Goal: Task Accomplishment & Management: Manage account settings

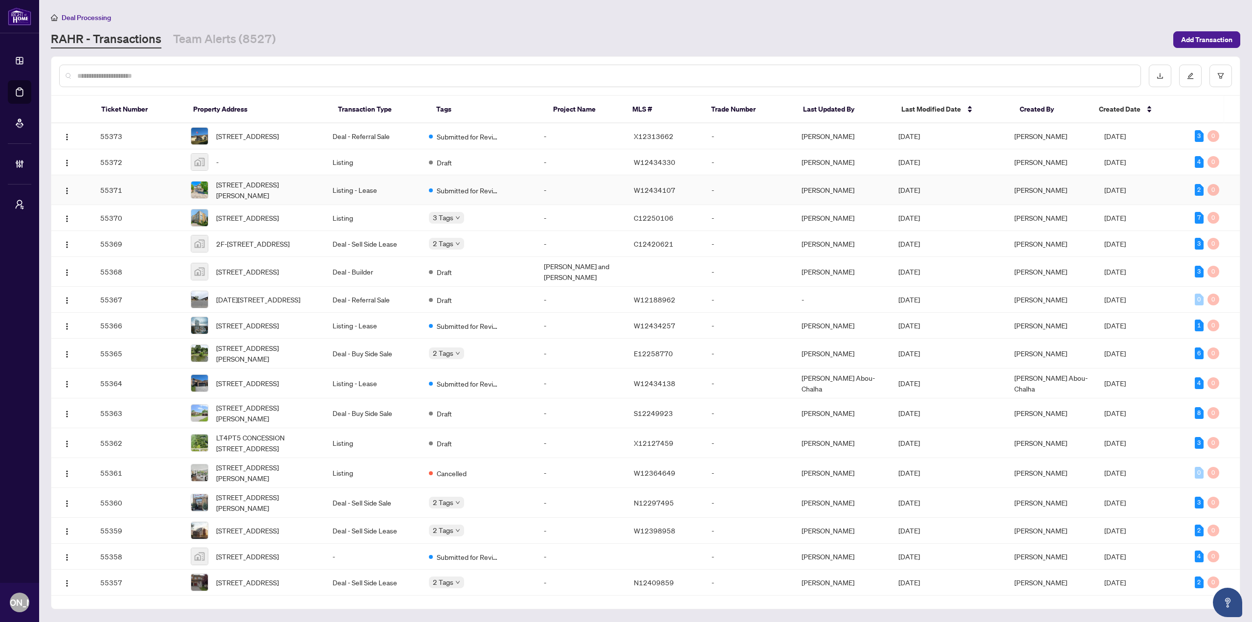
click at [336, 191] on td "Listing - Lease" at bounding box center [373, 190] width 97 height 30
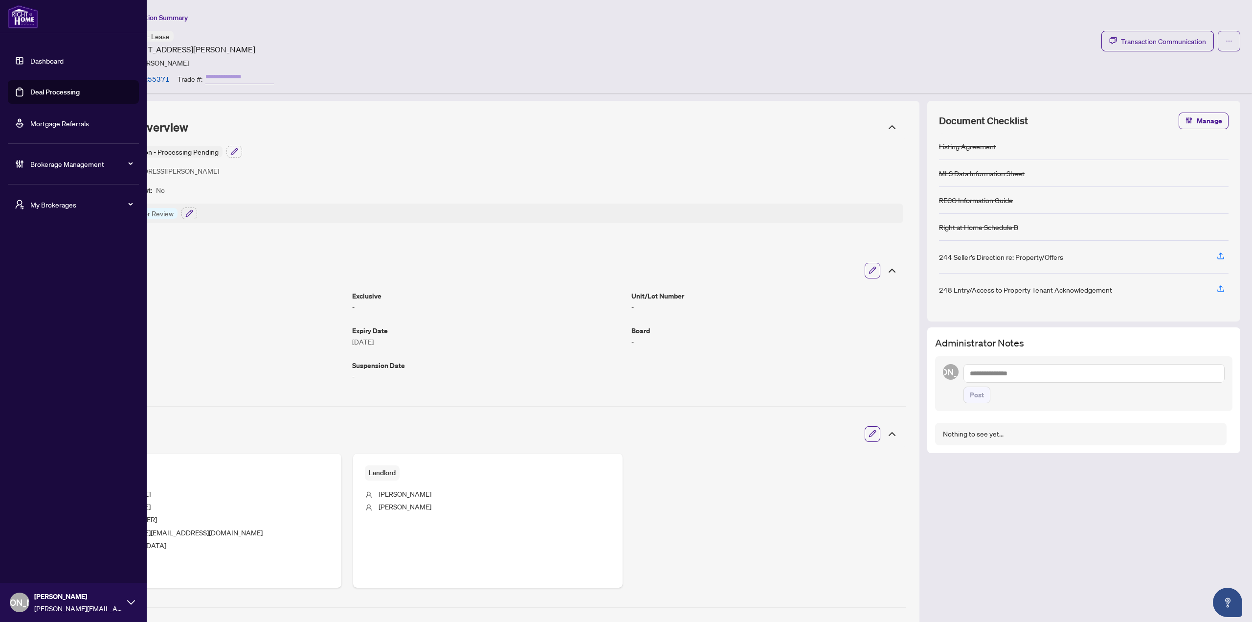
click at [39, 61] on link "Dashboard" at bounding box center [46, 60] width 33 height 9
